Goal: Information Seeking & Learning: Learn about a topic

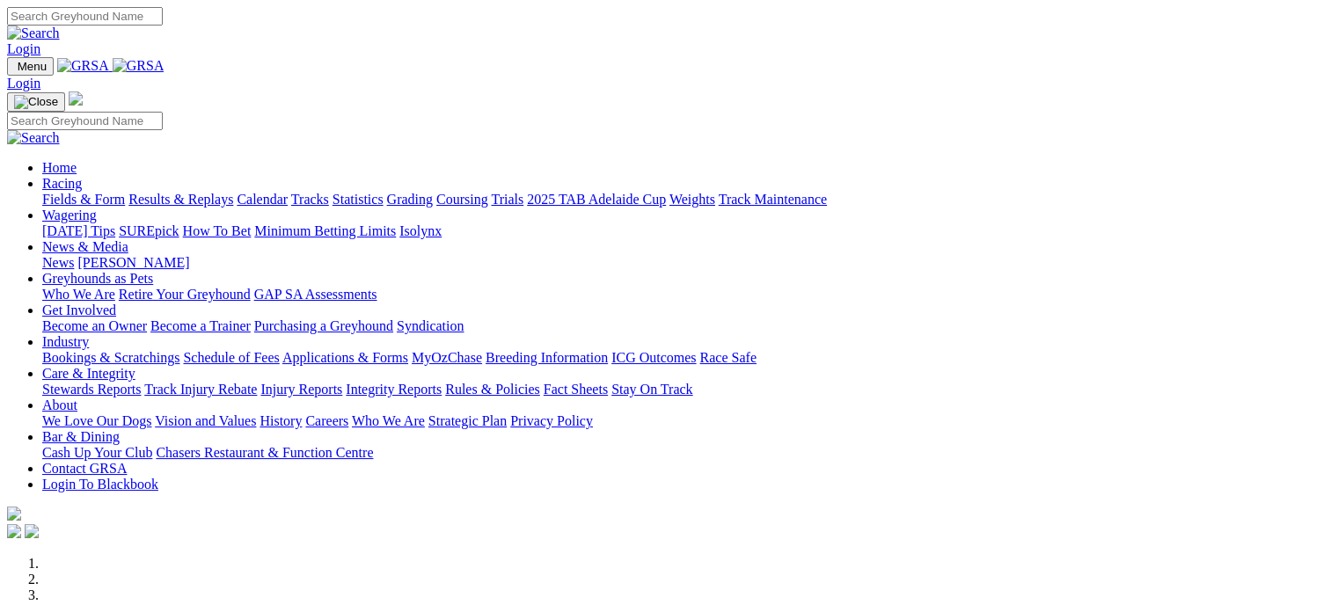
click at [82, 176] on link "Racing" at bounding box center [62, 183] width 40 height 15
click at [65, 192] on link "Fields & Form" at bounding box center [83, 199] width 83 height 15
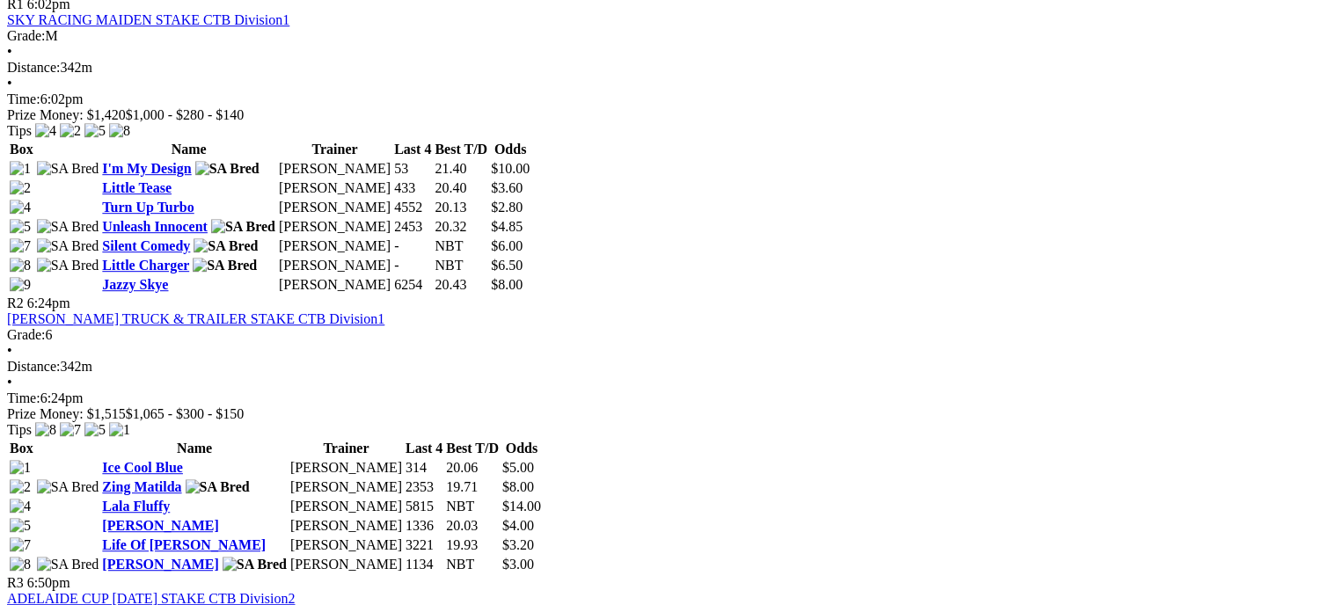
scroll to position [910, 0]
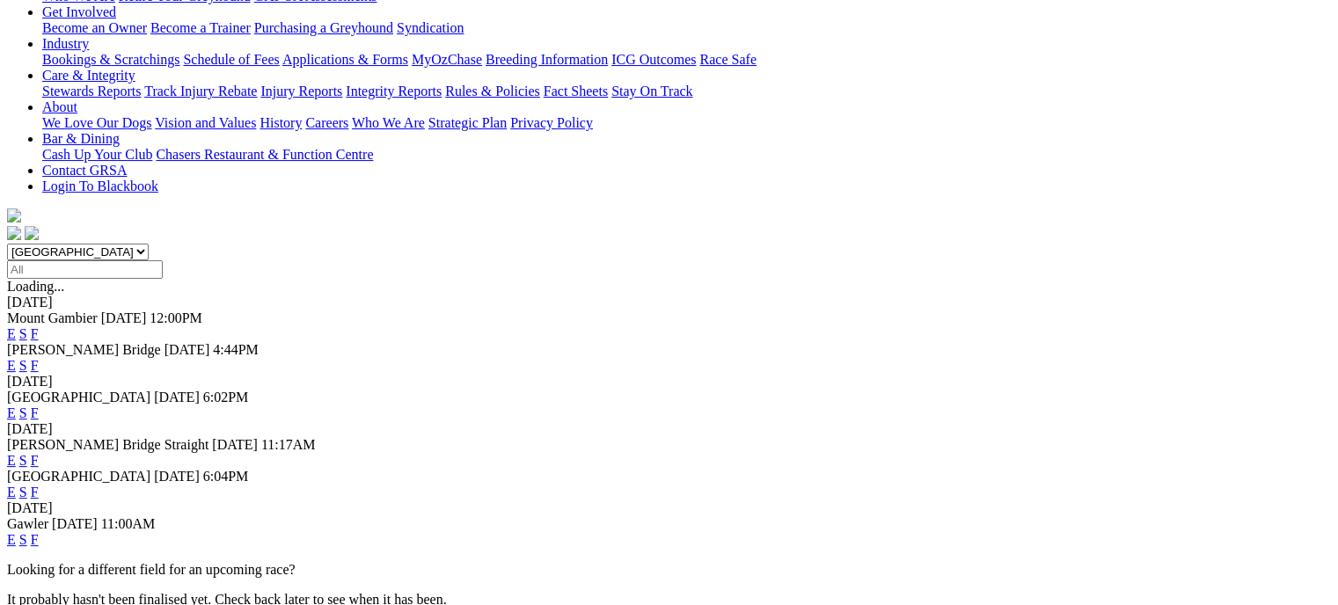
scroll to position [338, 0]
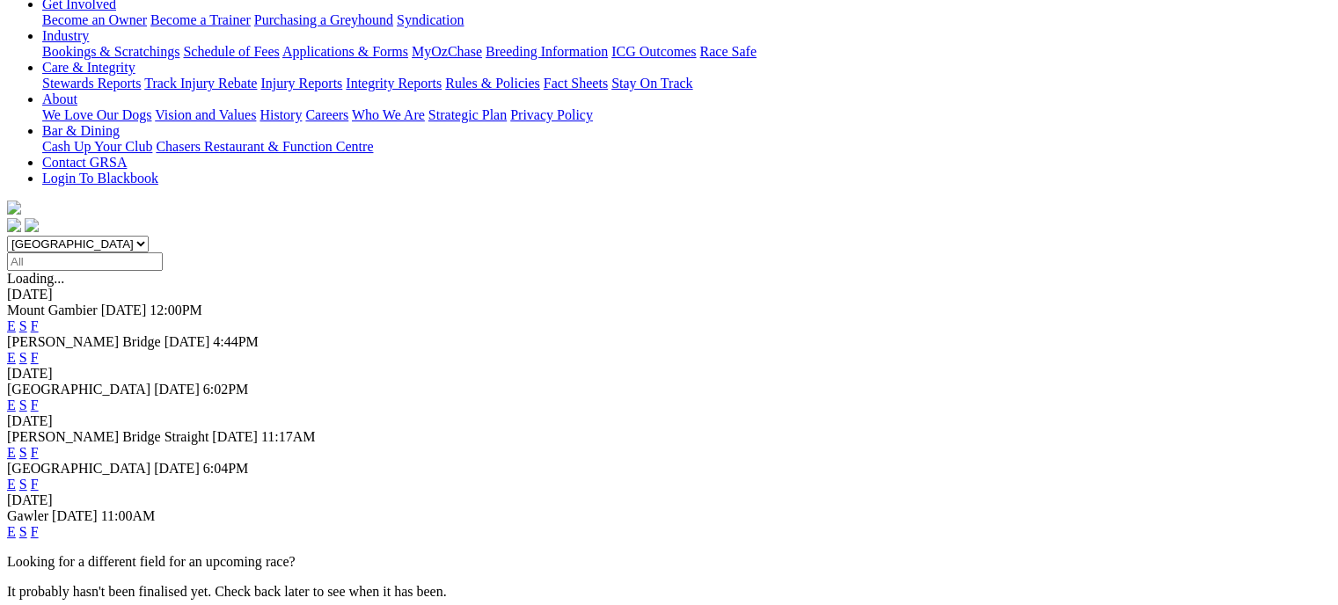
click at [39, 445] on link "F" at bounding box center [35, 452] width 8 height 15
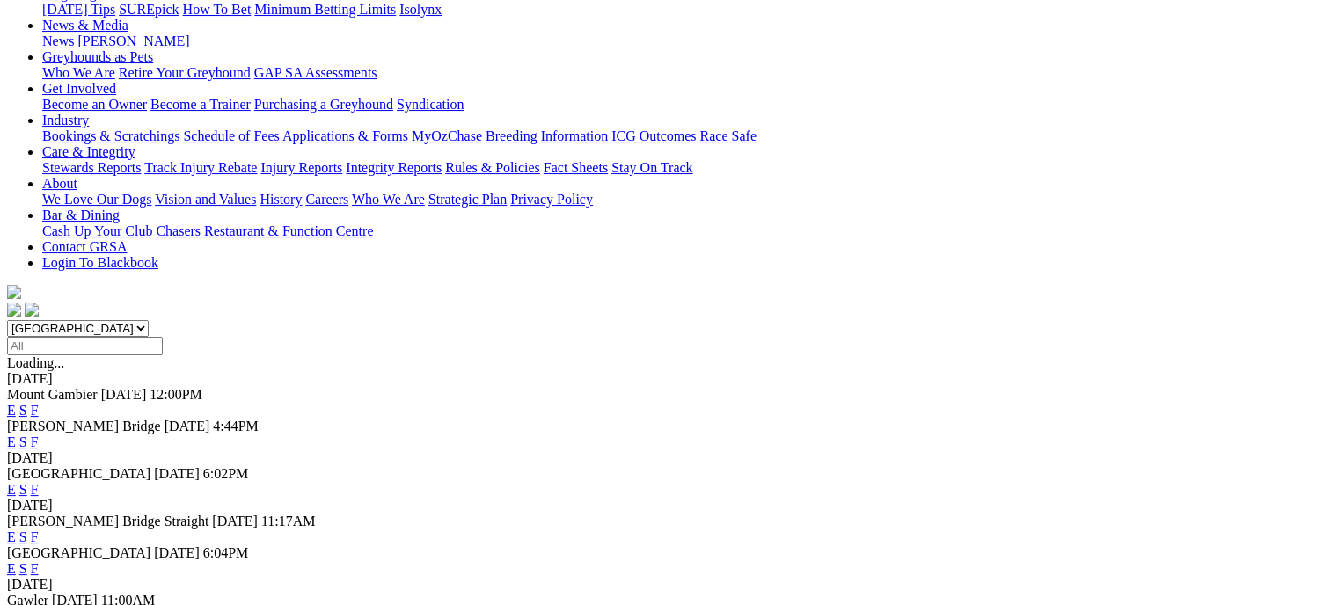
scroll to position [247, 0]
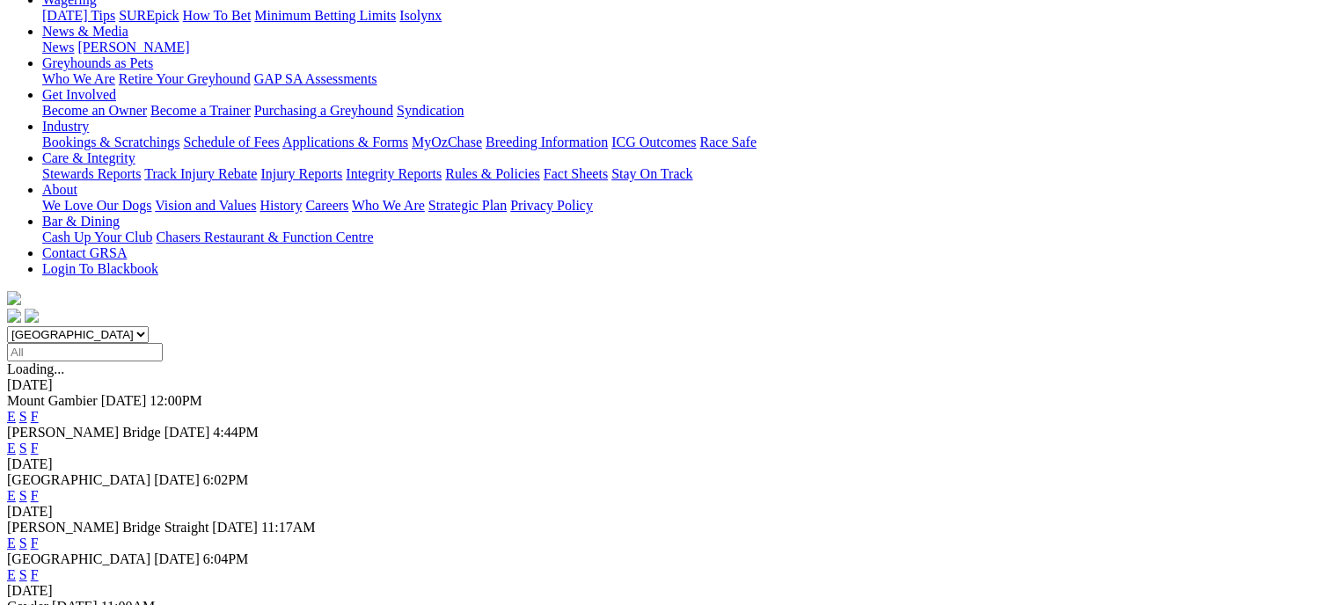
click at [39, 441] on link "F" at bounding box center [35, 448] width 8 height 15
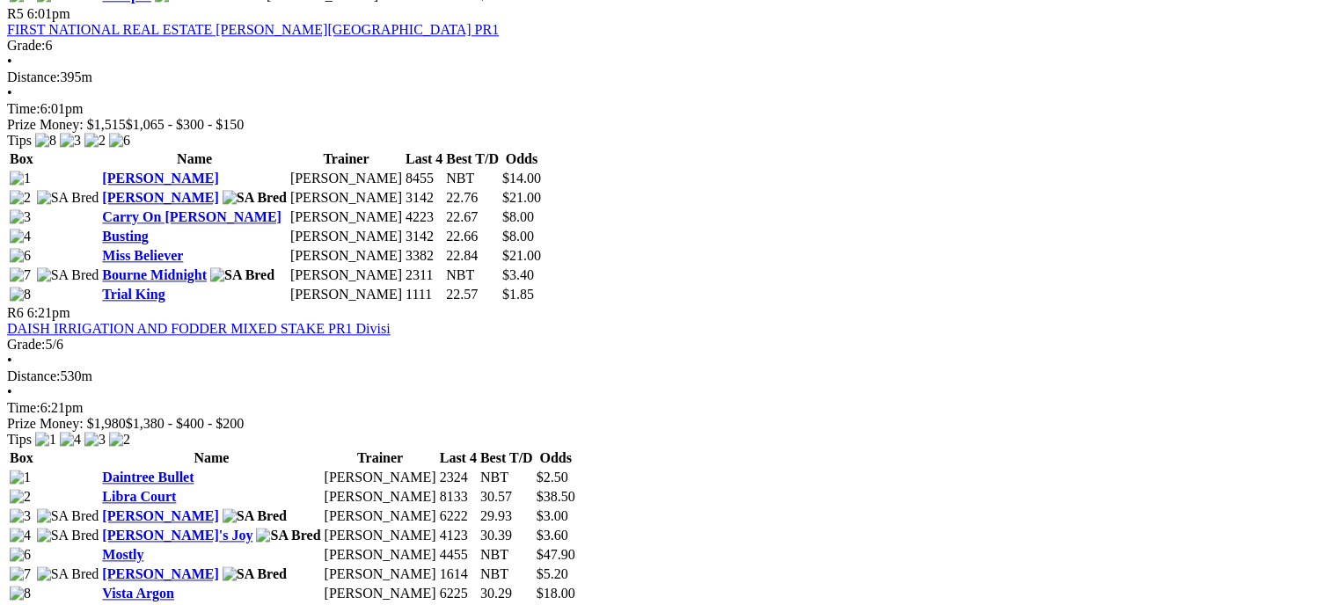
scroll to position [2090, 0]
